Goal: Entertainment & Leisure: Consume media (video, audio)

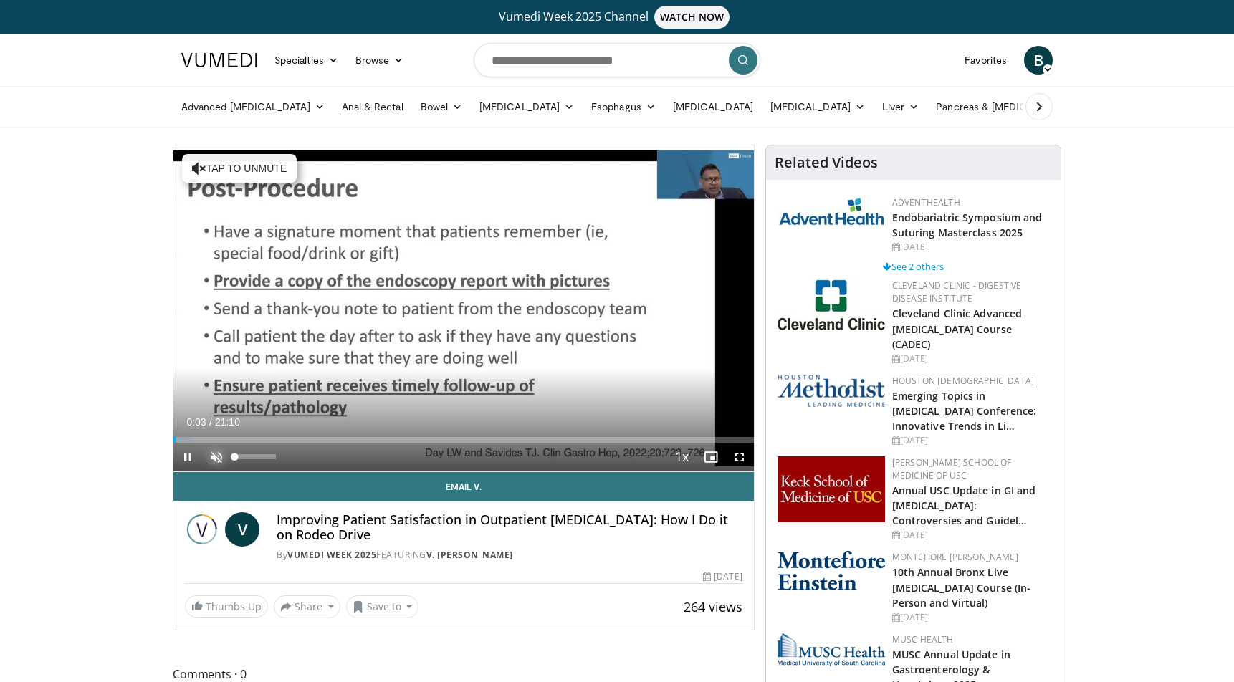
click at [219, 452] on span "Video Player" at bounding box center [216, 457] width 29 height 29
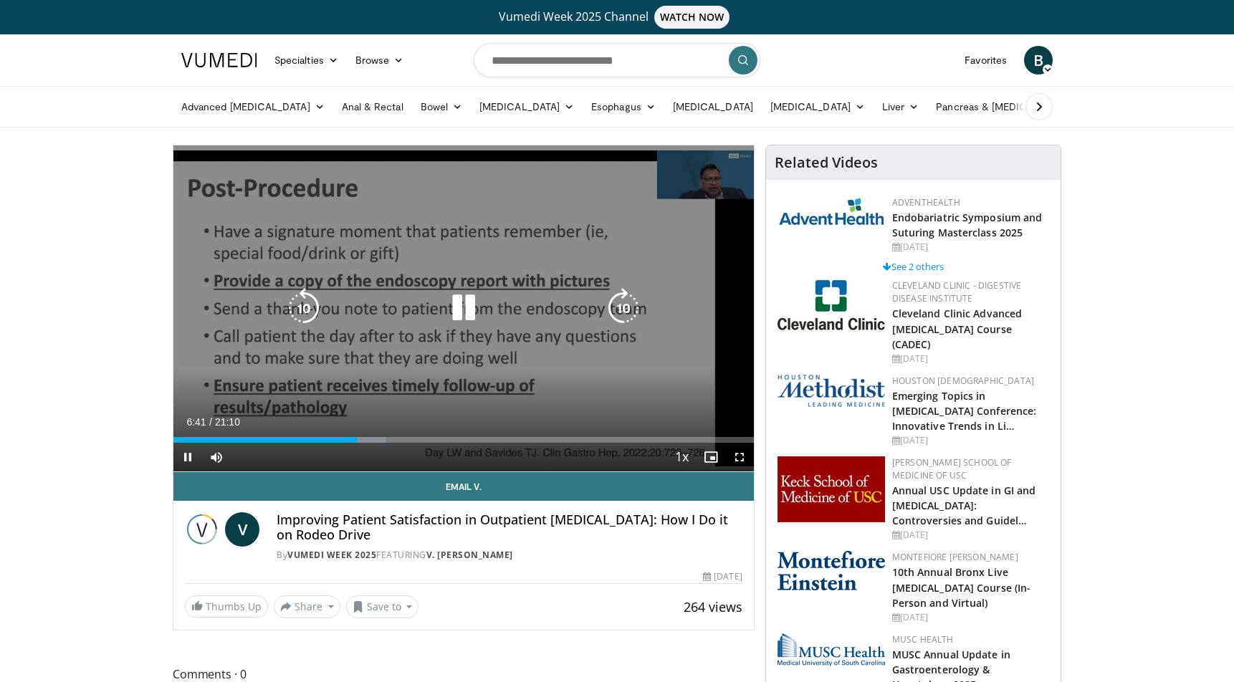
click at [630, 305] on icon "Video Player" at bounding box center [624, 308] width 40 height 40
click at [627, 303] on icon "Video Player" at bounding box center [624, 308] width 40 height 40
click at [624, 304] on icon "Video Player" at bounding box center [624, 308] width 40 height 40
click at [623, 307] on icon "Video Player" at bounding box center [624, 308] width 40 height 40
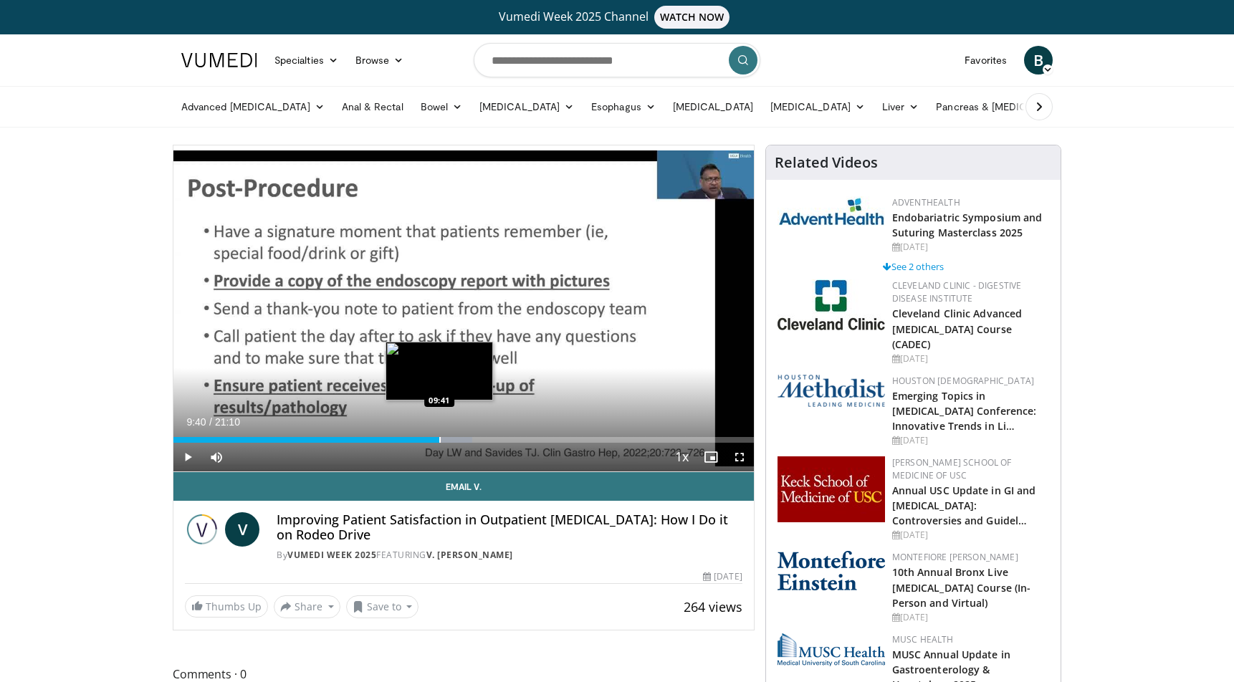
drag, startPoint x: 401, startPoint y: 439, endPoint x: 439, endPoint y: 441, distance: 38.1
click at [439, 441] on div "Loaded : 51.55% 09:43 09:41" at bounding box center [463, 440] width 581 height 6
drag, startPoint x: 443, startPoint y: 441, endPoint x: 486, endPoint y: 438, distance: 43.1
click at [486, 438] on div "Loaded : 54.67% 11:23 11:22" at bounding box center [463, 440] width 581 height 6
drag, startPoint x: 514, startPoint y: 438, endPoint x: 538, endPoint y: 444, distance: 25.0
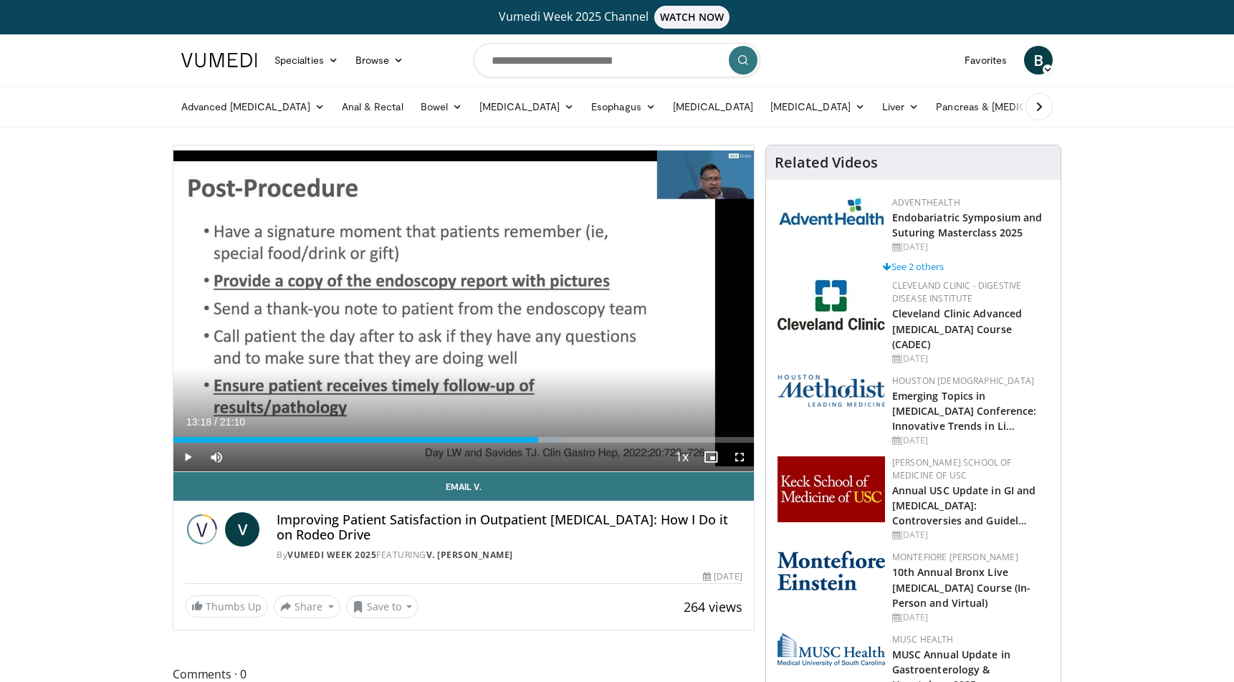
click at [538, 444] on div "Current Time 13:18 / Duration 21:10 Play Skip Backward Skip Forward Mute 0% Loa…" at bounding box center [463, 457] width 581 height 29
drag, startPoint x: 562, startPoint y: 441, endPoint x: 599, endPoint y: 447, distance: 37.7
click at [599, 447] on div "Current Time 15:31 / Duration 21:10 Play Skip Backward Skip Forward Mute 0% Loa…" at bounding box center [463, 457] width 581 height 29
drag, startPoint x: 602, startPoint y: 441, endPoint x: 614, endPoint y: 446, distance: 13.2
click at [614, 446] on div "Current Time 16:04 / Duration 21:10 Play Skip Backward Skip Forward Mute 0% Loa…" at bounding box center [463, 457] width 581 height 29
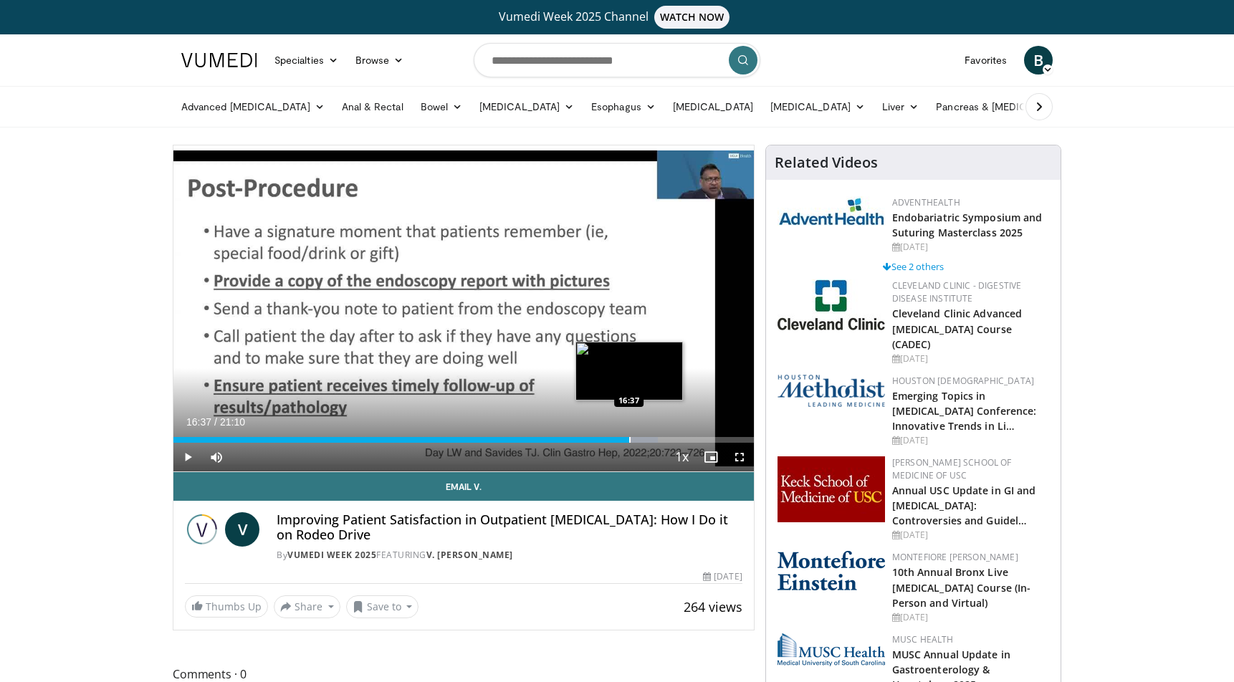
click at [629, 440] on div "Progress Bar" at bounding box center [629, 440] width 1 height 6
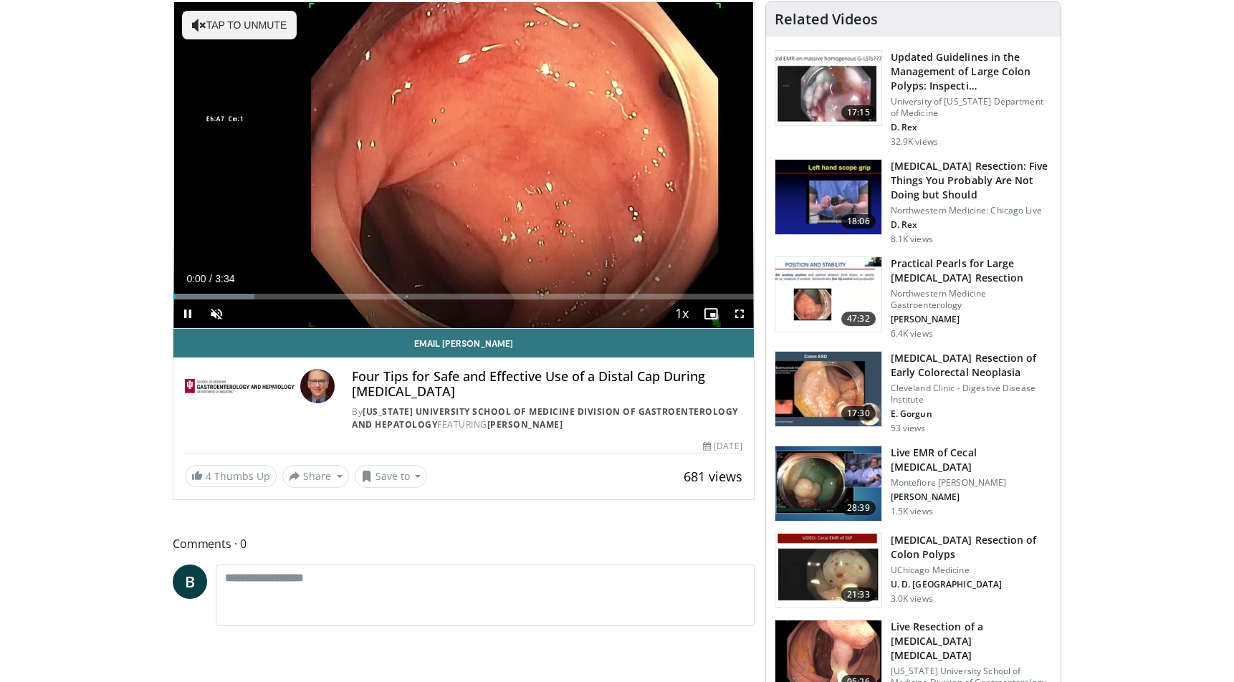
scroll to position [72, 0]
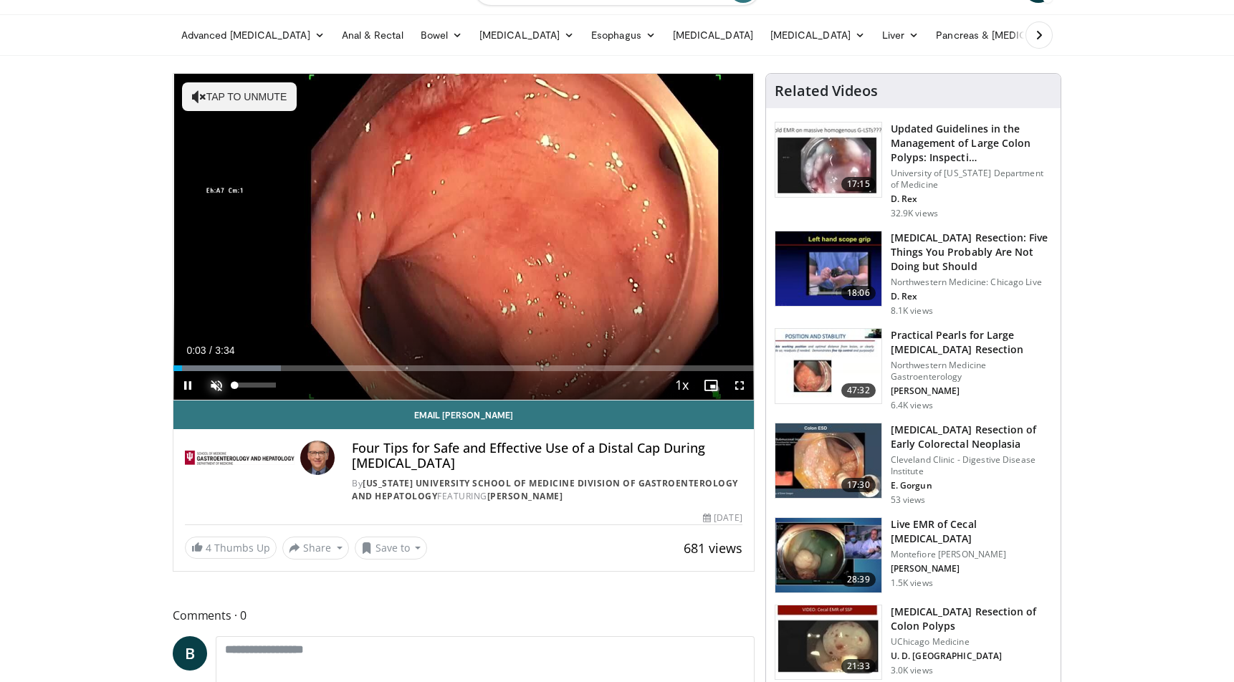
click at [214, 388] on span "Video Player" at bounding box center [216, 385] width 29 height 29
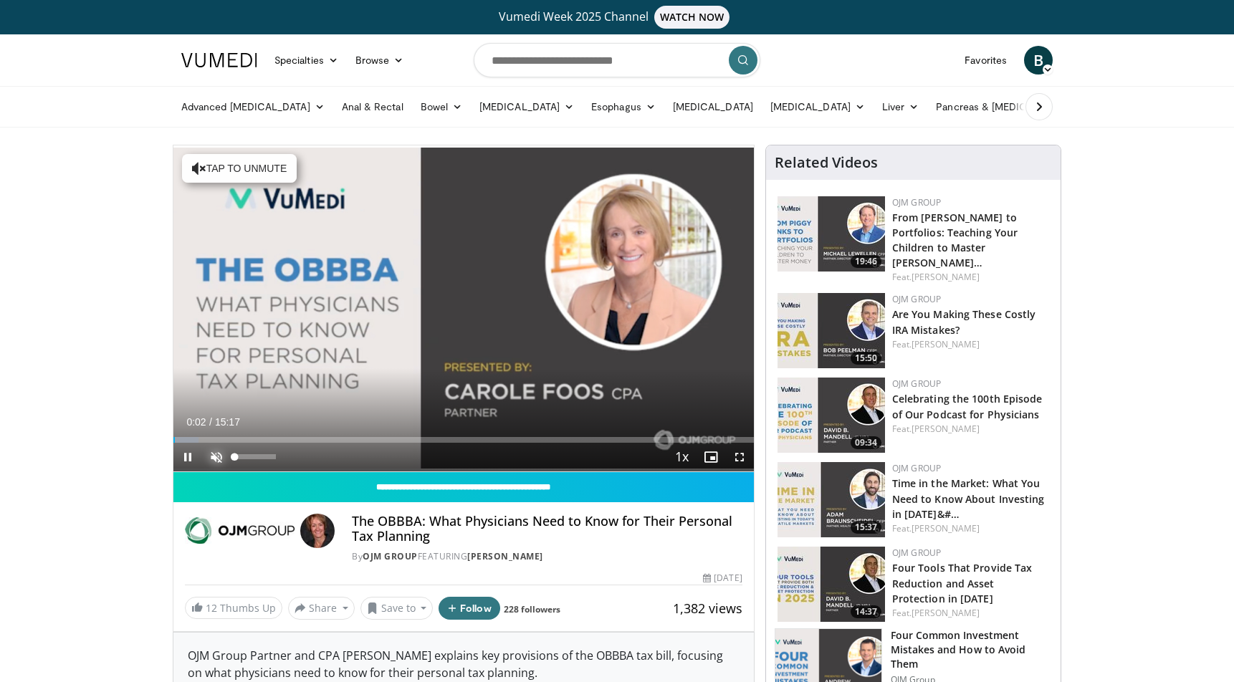
click at [215, 452] on span "Video Player" at bounding box center [216, 457] width 29 height 29
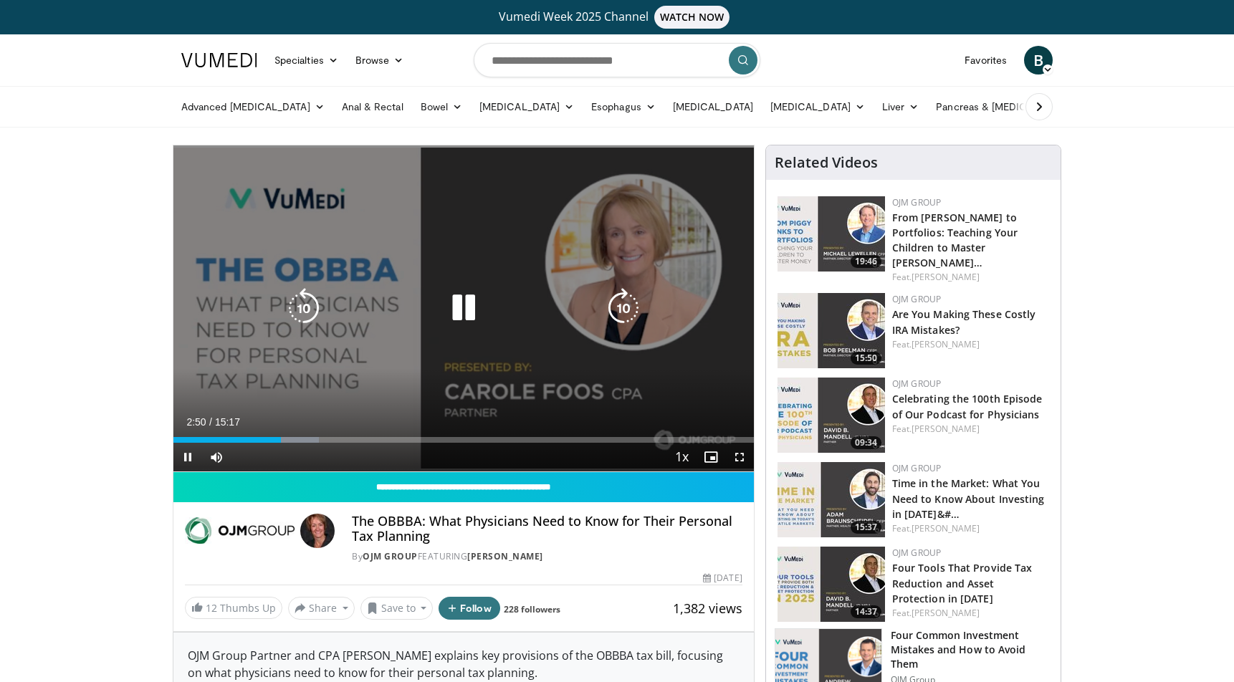
click at [460, 310] on icon "Video Player" at bounding box center [464, 308] width 40 height 40
